Goal: Check status

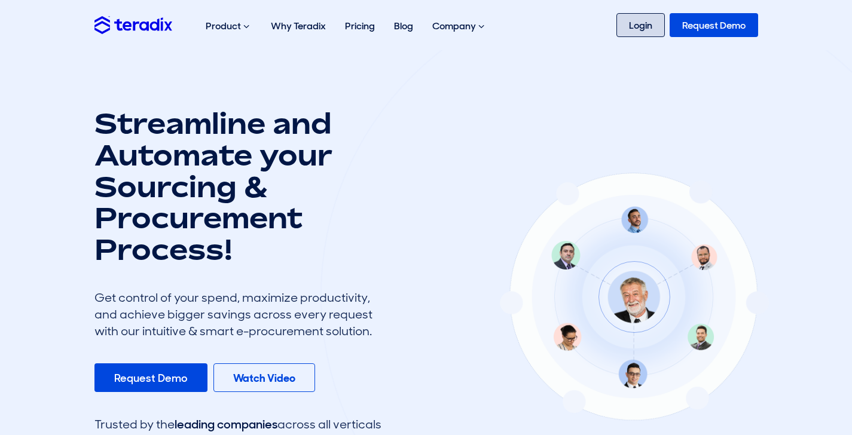
click at [649, 22] on link "Login" at bounding box center [640, 25] width 48 height 24
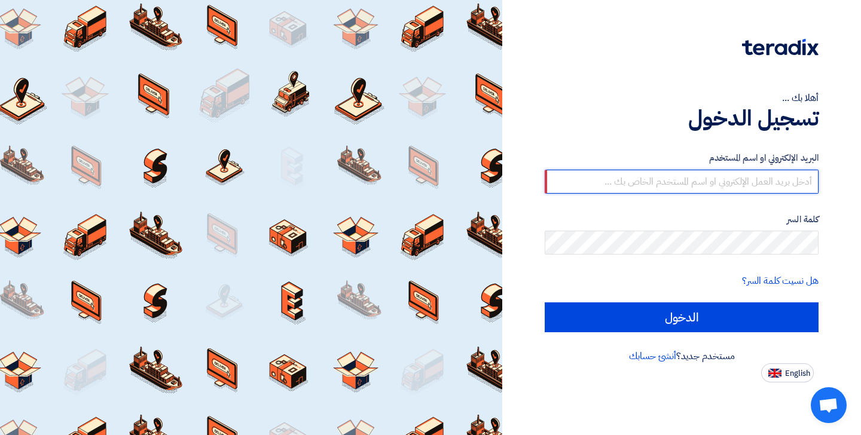
type input "[EMAIL_ADDRESS][DOMAIN_NAME]"
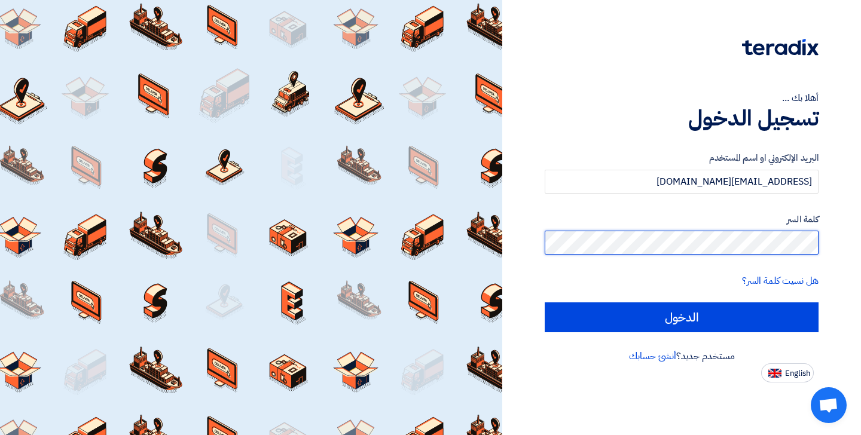
click at [681, 317] on input "الدخول" at bounding box center [682, 317] width 274 height 30
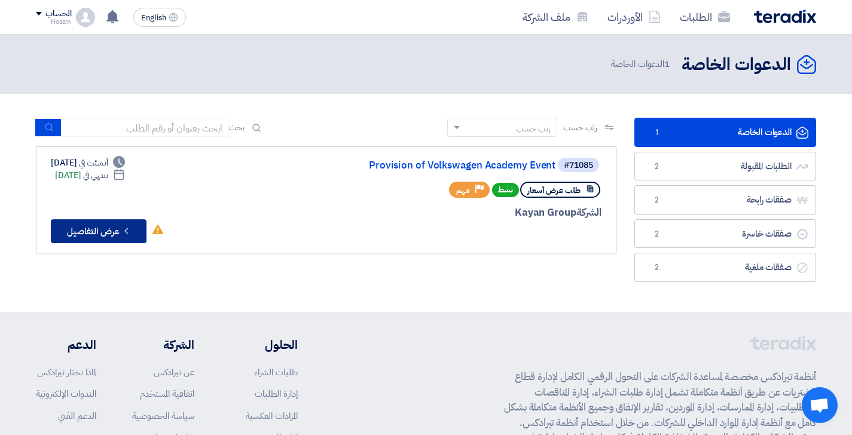
click at [111, 232] on button "Check details عرض التفاصيل" at bounding box center [99, 231] width 96 height 24
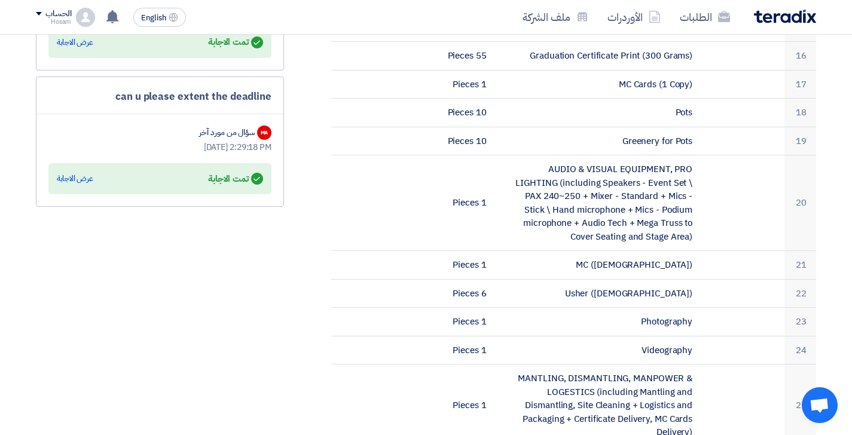
scroll to position [900, 0]
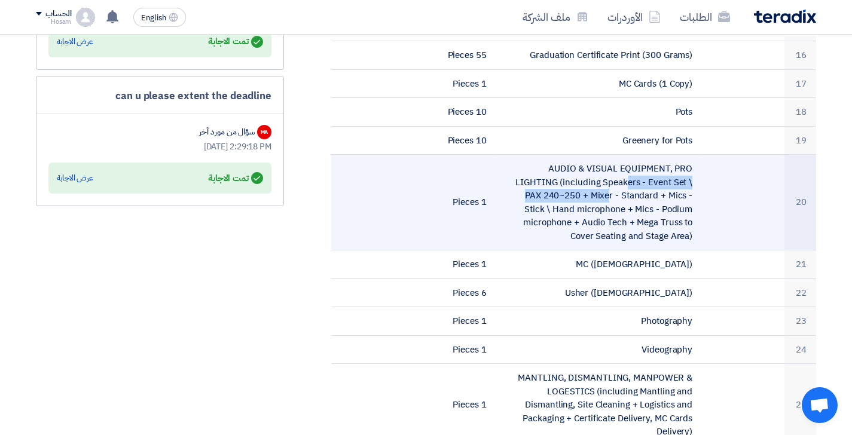
drag, startPoint x: 508, startPoint y: 143, endPoint x: 682, endPoint y: 166, distance: 175.9
click at [682, 166] on td "AUDIO & VISUAL EQUIPMENT, PRO LIGHTING (including Speakers - Event Set \ PAX 24…" at bounding box center [599, 203] width 206 height 96
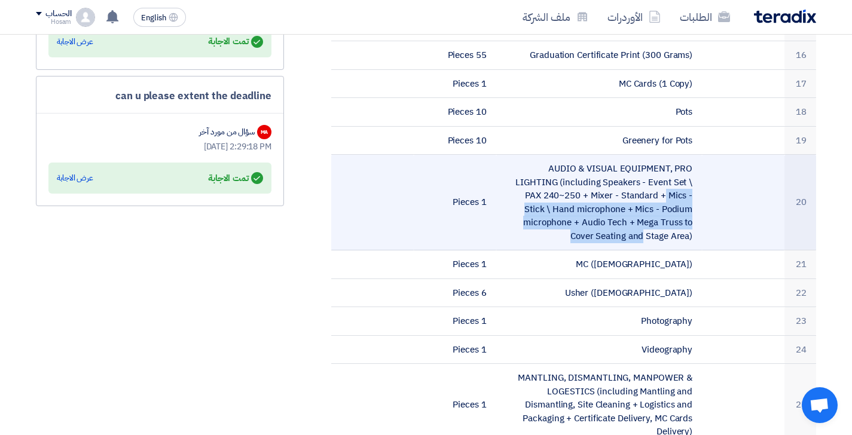
drag, startPoint x: 692, startPoint y: 212, endPoint x: 573, endPoint y: 170, distance: 126.1
click at [573, 170] on td "AUDIO & VISUAL EQUIPMENT, PRO LIGHTING (including Speakers - Event Set \ PAX 24…" at bounding box center [599, 203] width 206 height 96
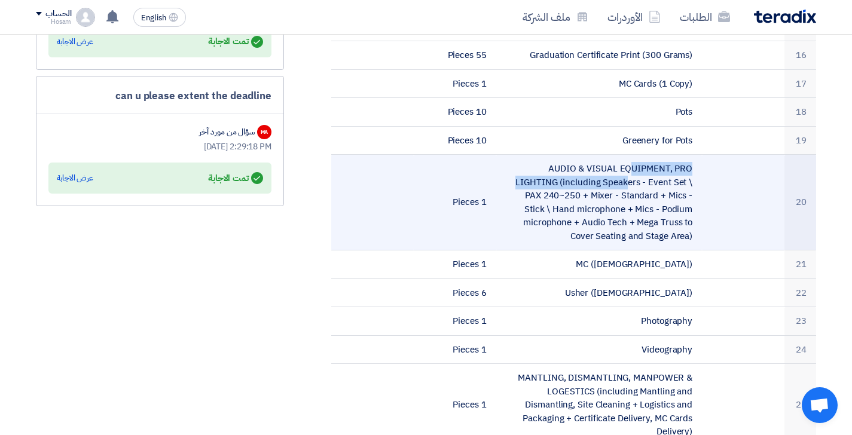
drag, startPoint x: 505, startPoint y: 142, endPoint x: 695, endPoint y: 143, distance: 190.1
click at [695, 155] on td "AUDIO & VISUAL EQUIPMENT, PRO LIGHTING (including Speakers - Event Set \ PAX 24…" at bounding box center [599, 203] width 206 height 96
copy td "AUDIO & VISUAL EQUIPMENT, PRO LIGHTING (including Speakers - Event Set \ PAX 24…"
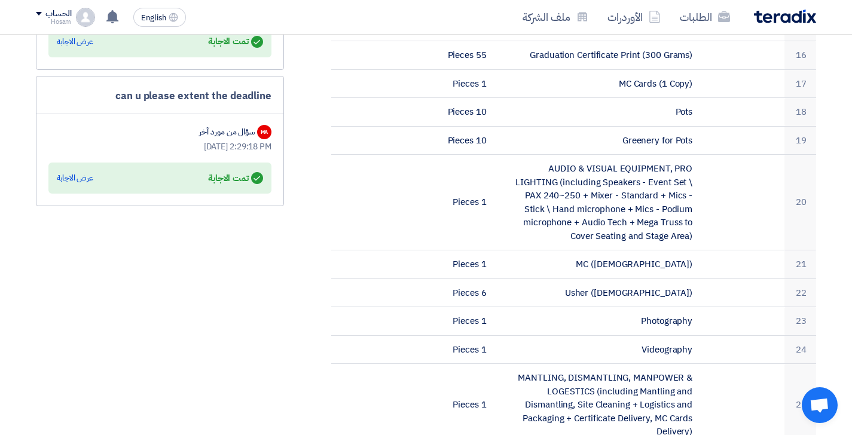
click at [843, 231] on section "Provision of Volkswagen Academy Event بيانات العميل [PERSON_NAME] Procurement S…" at bounding box center [426, 123] width 852 height 1697
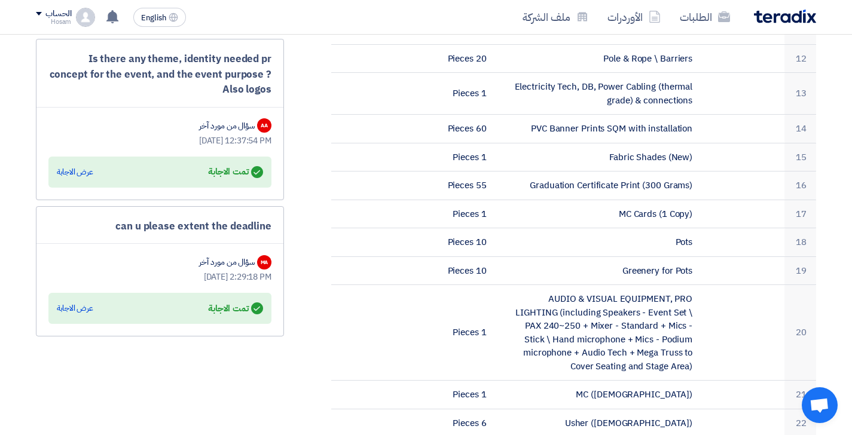
scroll to position [770, 0]
